Goal: Task Accomplishment & Management: Complete application form

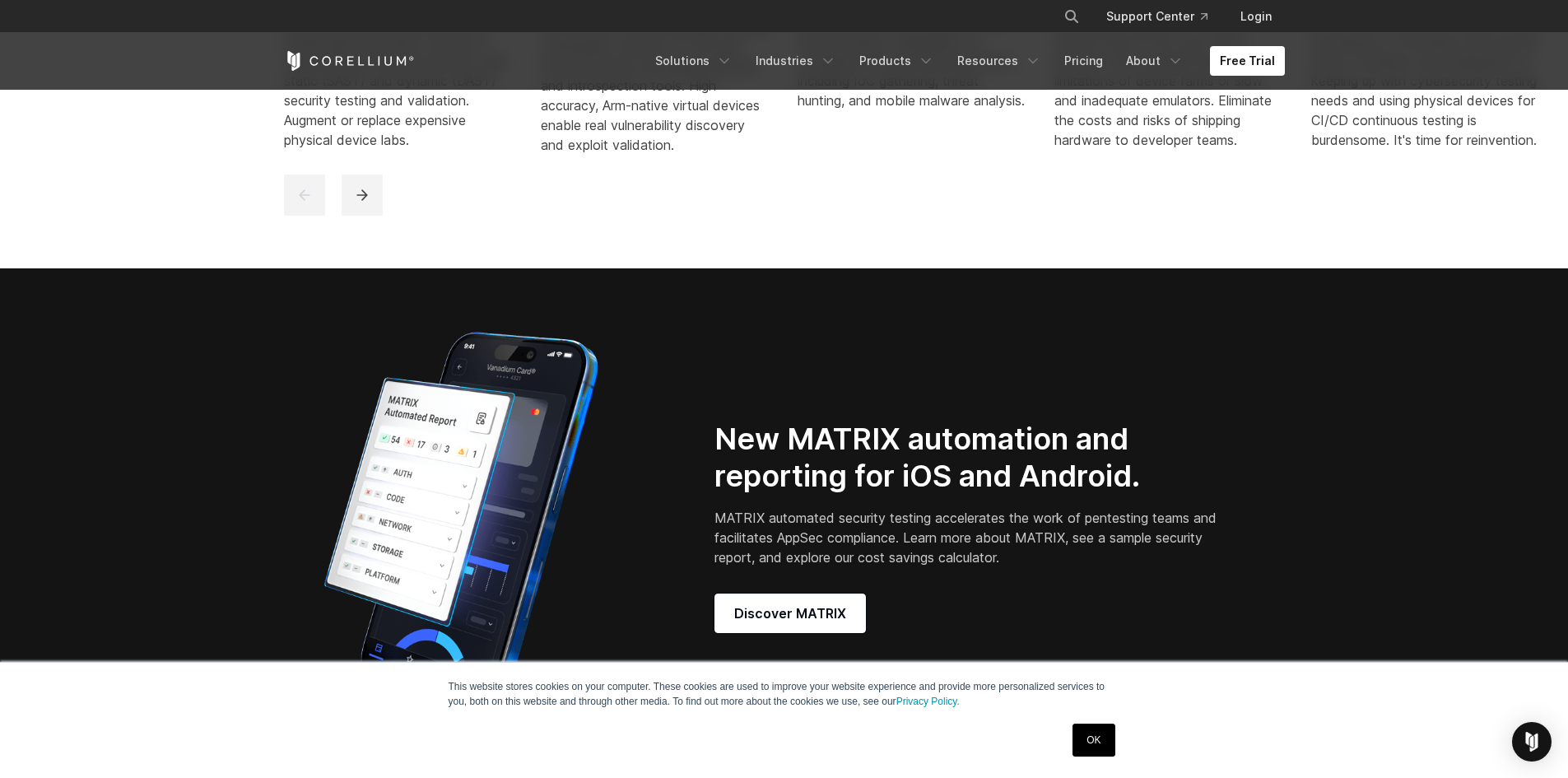
scroll to position [1235, 0]
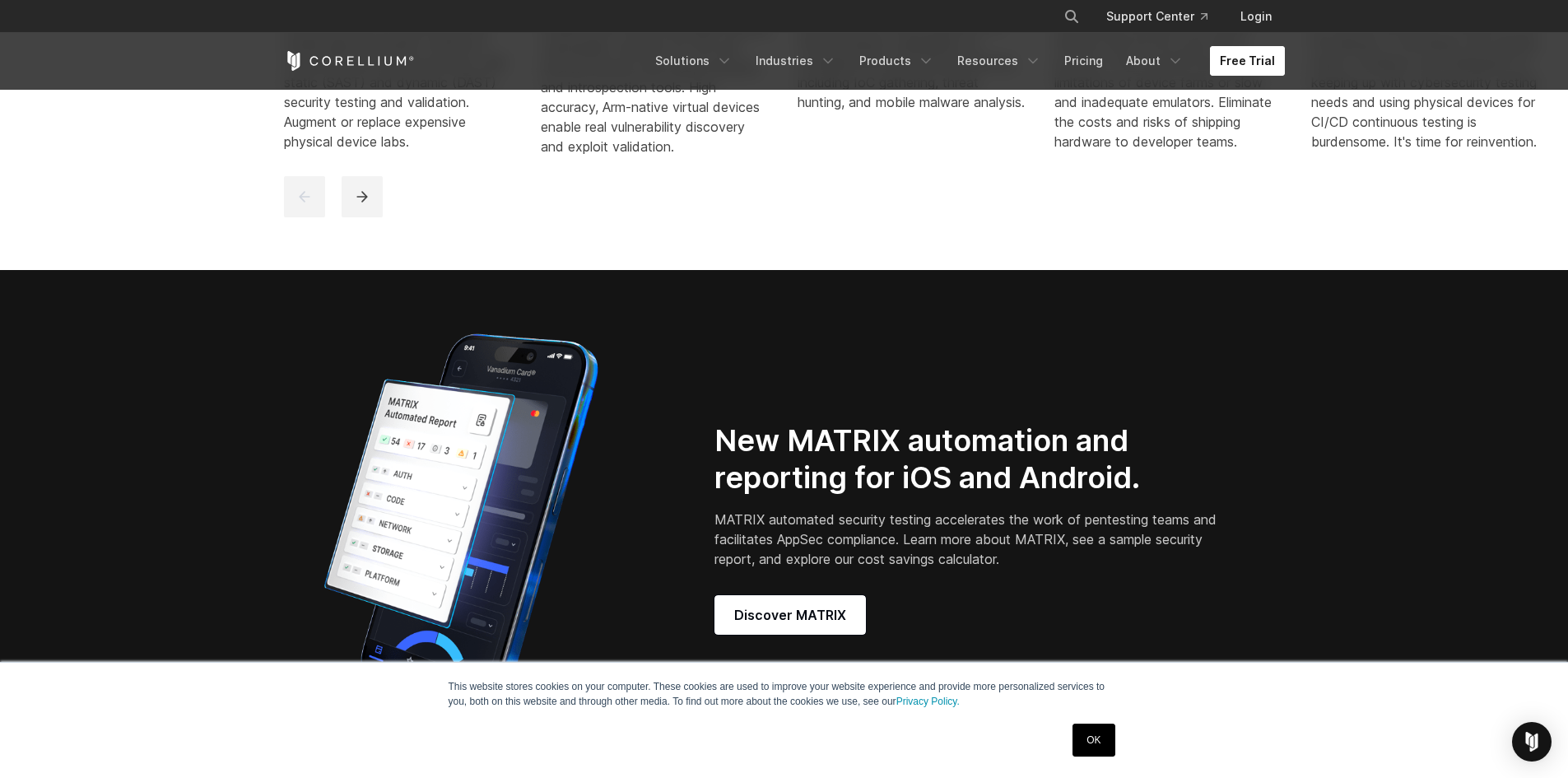
click at [1275, 70] on link "Free Trial" at bounding box center [1247, 61] width 75 height 30
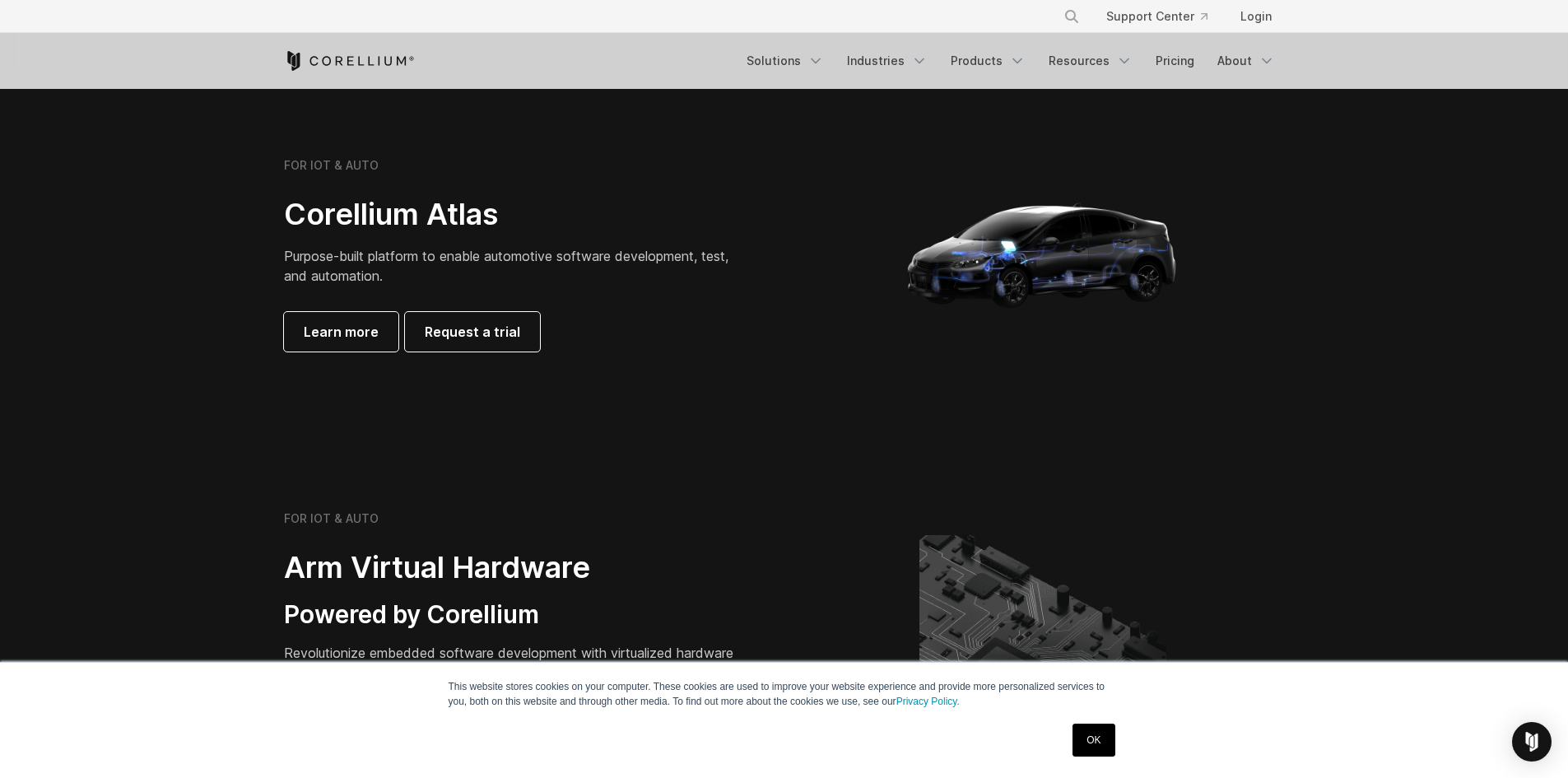
scroll to position [1810, 0]
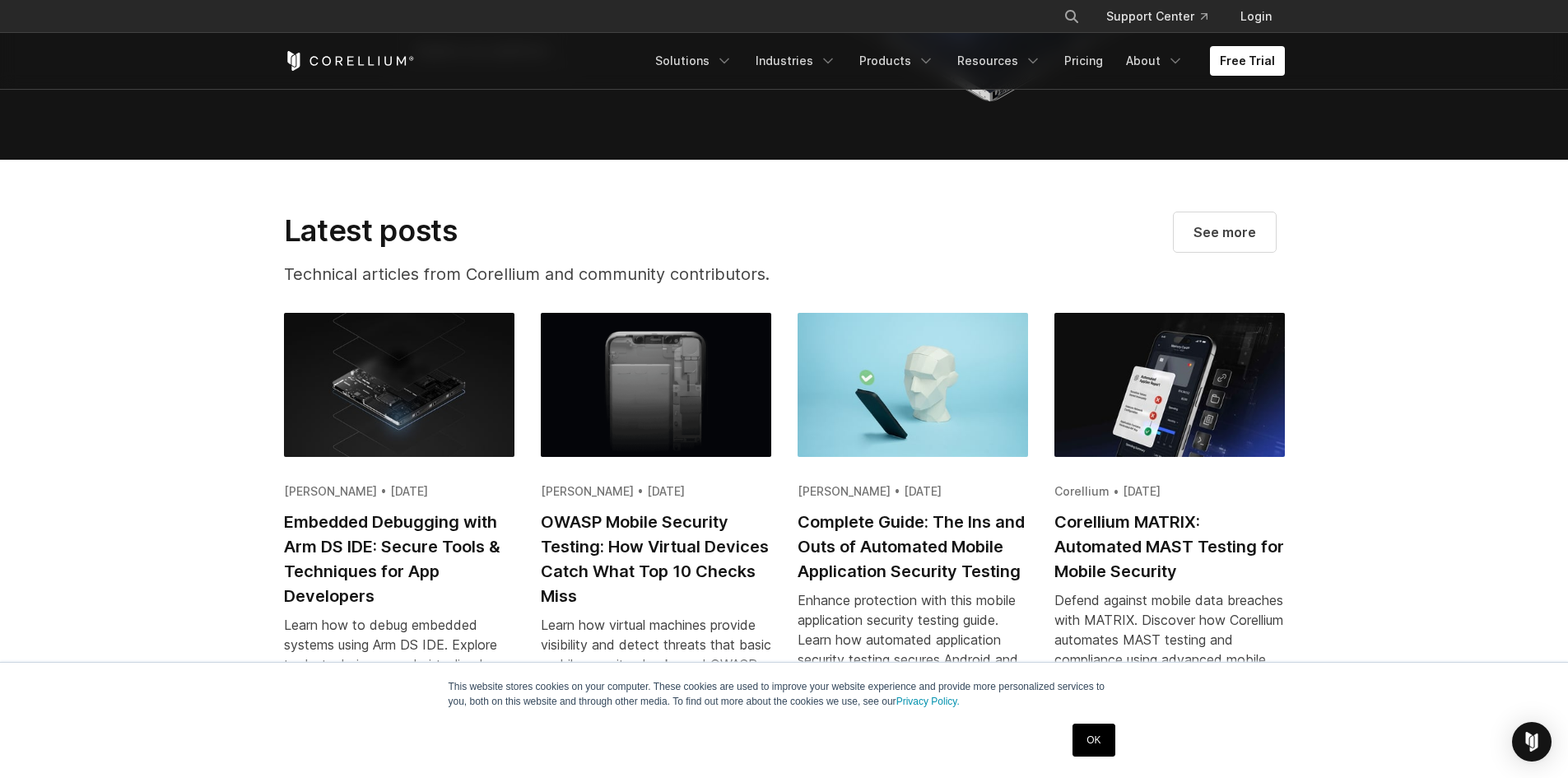
scroll to position [3127, 0]
